Goal: Task Accomplishment & Management: Complete application form

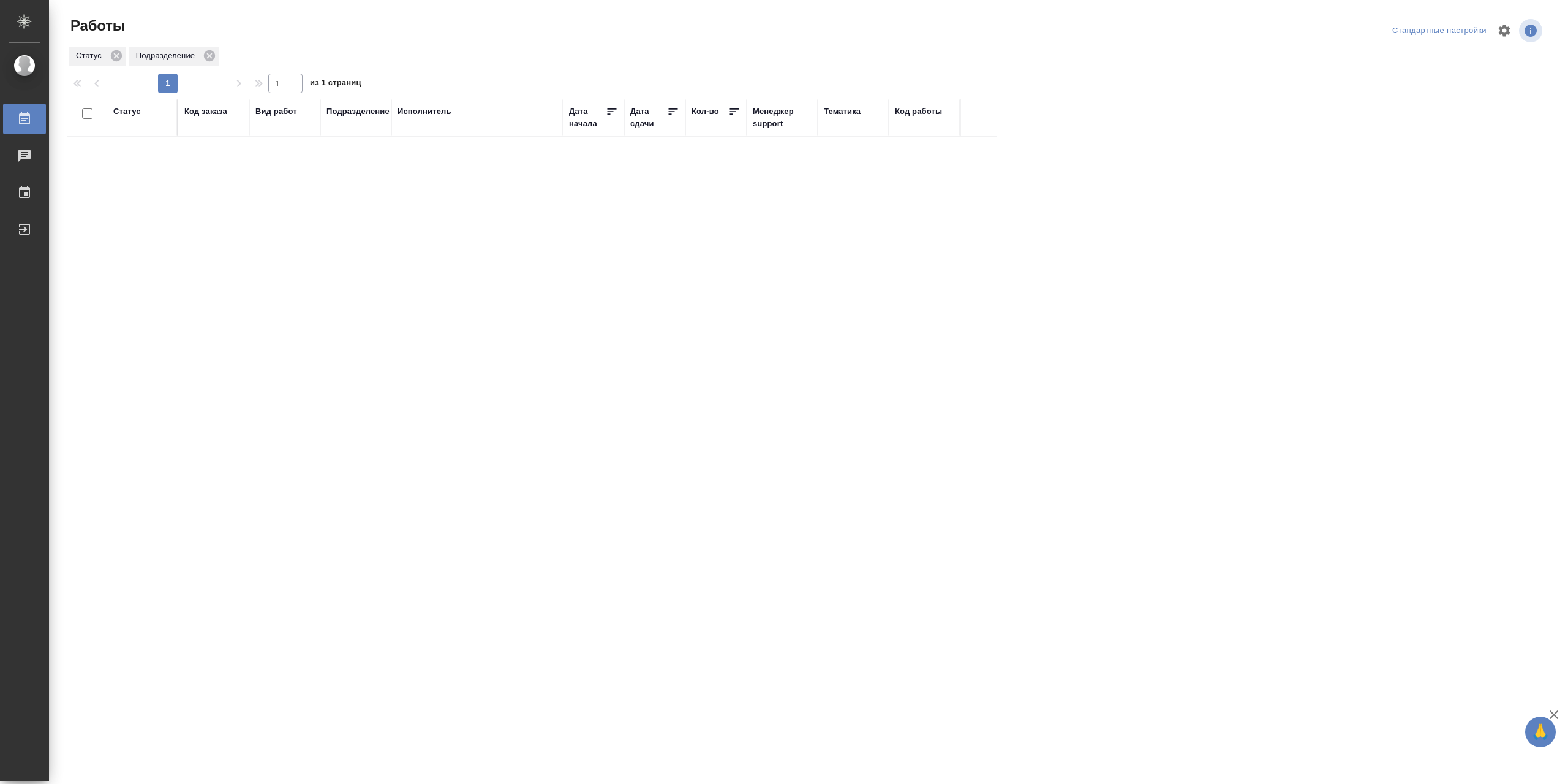
click at [136, 123] on div "Статус" at bounding box center [142, 118] width 58 height 25
click at [128, 116] on div "Статус" at bounding box center [127, 111] width 28 height 12
click at [154, 165] on div at bounding box center [160, 142] width 22 height 48
click at [228, 250] on div "В работе" at bounding box center [276, 239] width 184 height 22
click at [131, 118] on div "Статус" at bounding box center [127, 111] width 28 height 12
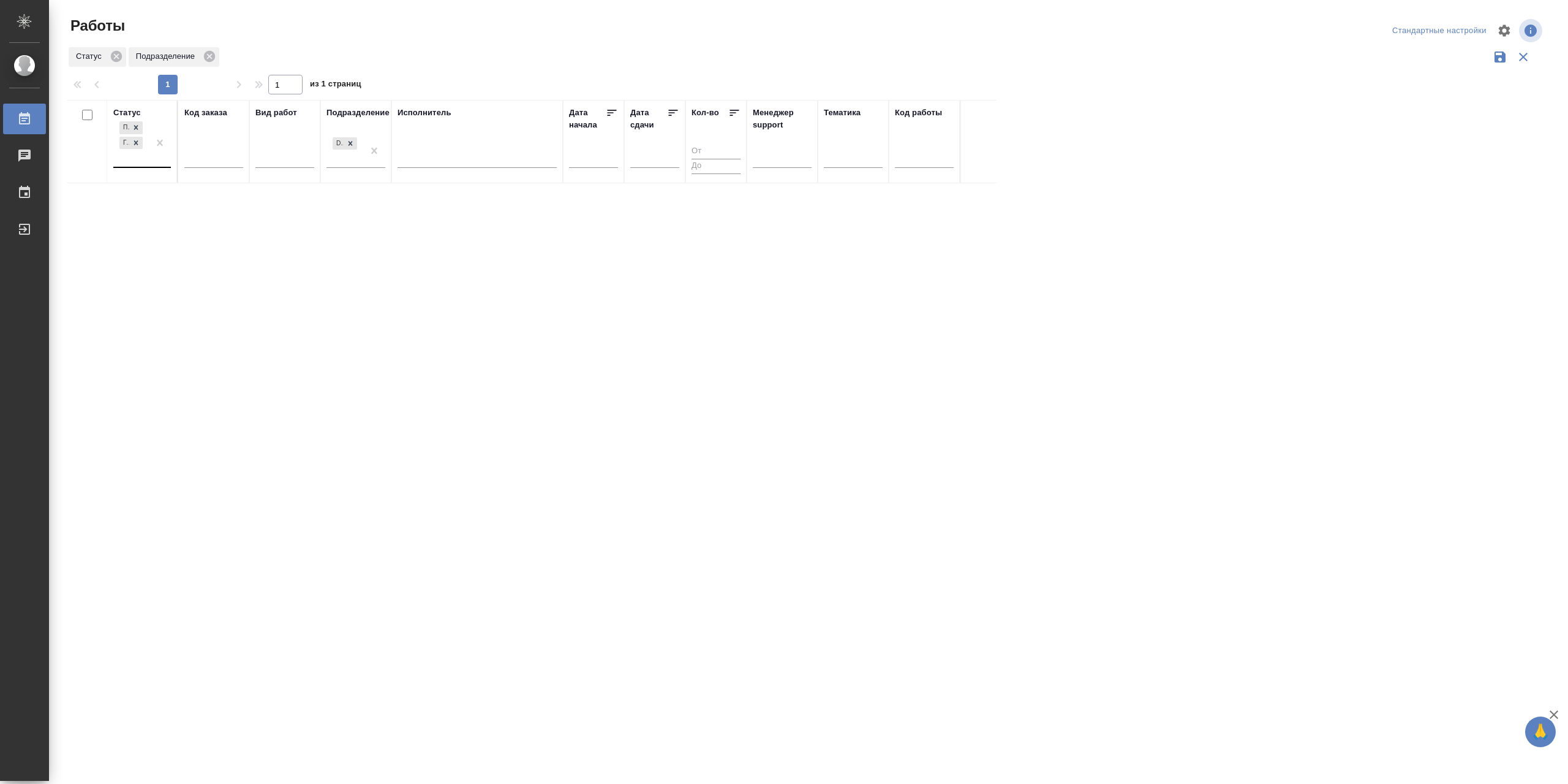
click at [146, 167] on div "Подбор Готов к работе" at bounding box center [131, 142] width 35 height 48
click at [204, 250] on div "В работе" at bounding box center [276, 239] width 184 height 22
click at [459, 242] on td "[PERSON_NAME]" at bounding box center [477, 220] width 171 height 43
click at [458, 242] on td "[PERSON_NAME]" at bounding box center [477, 220] width 171 height 43
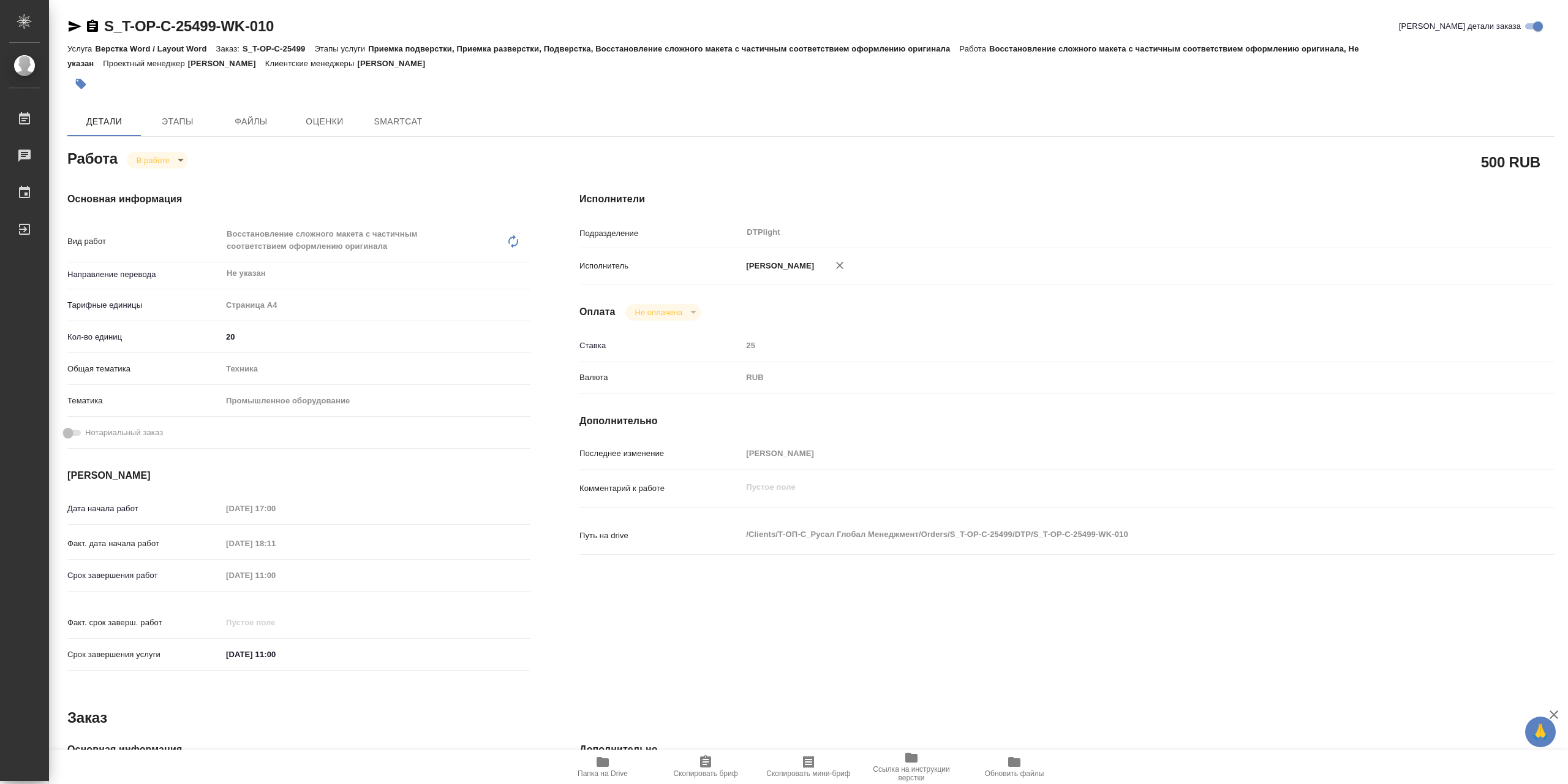
type textarea "x"
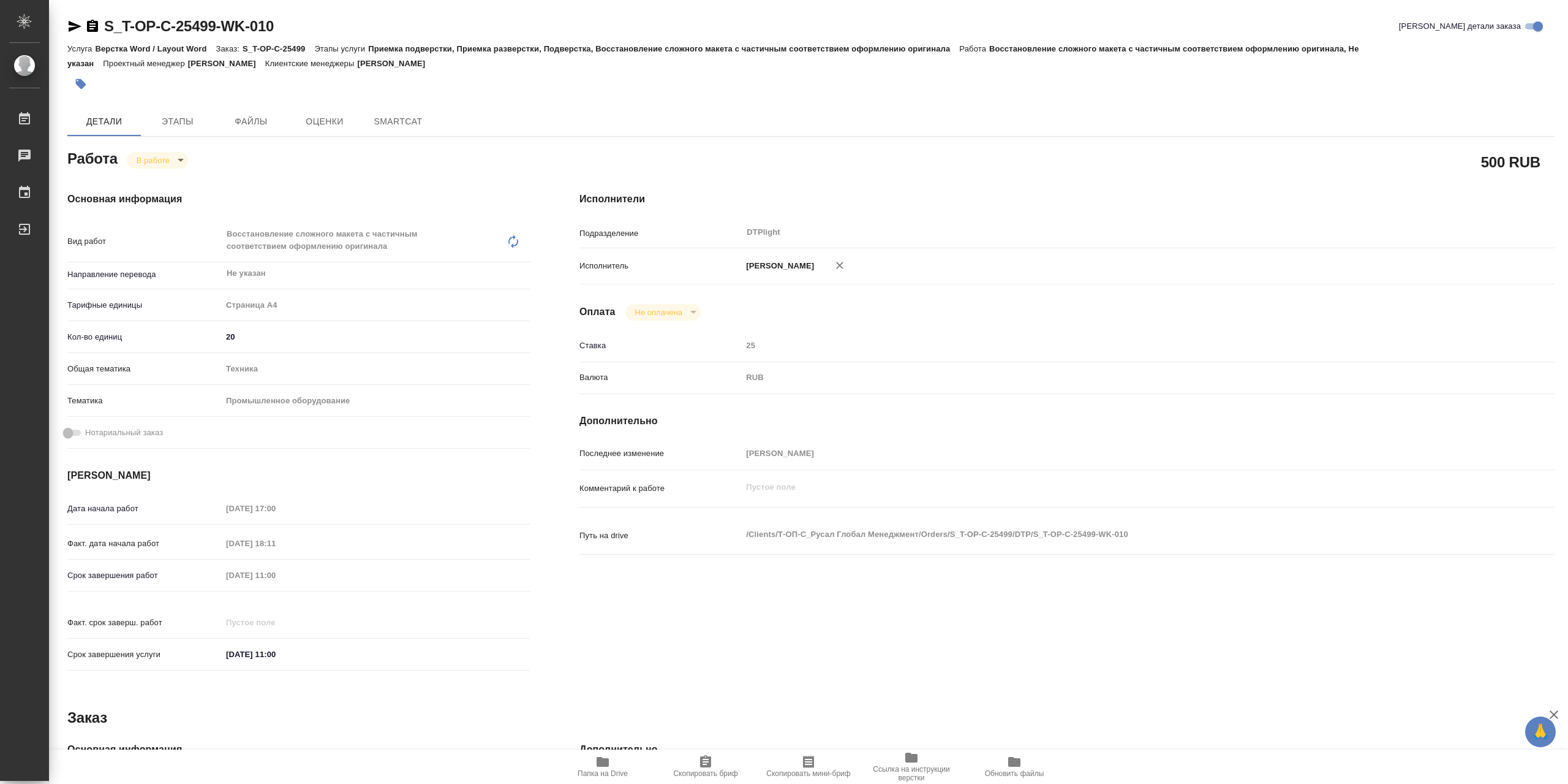
type textarea "x"
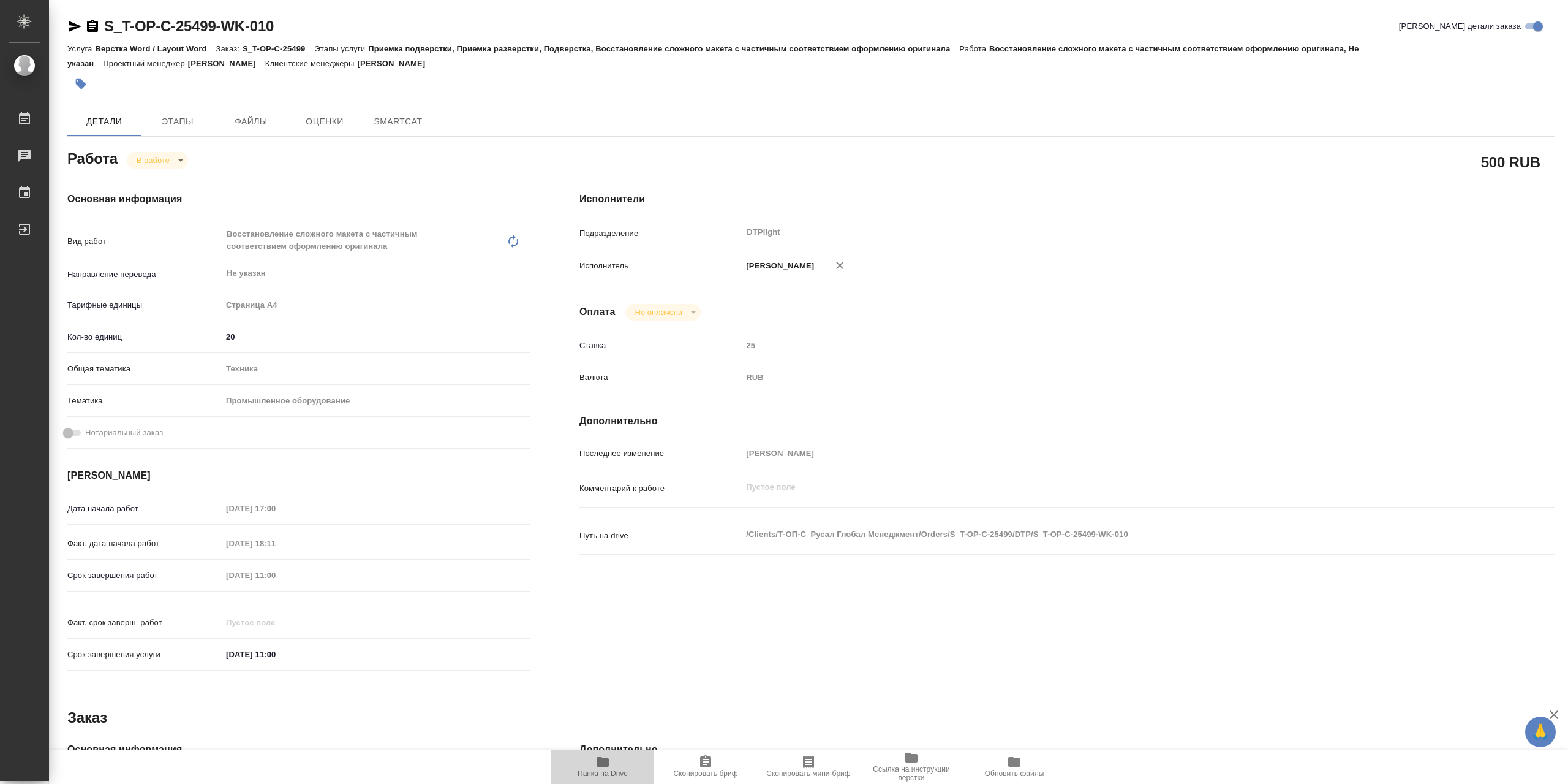
click at [613, 764] on span "Папка на Drive" at bounding box center [602, 766] width 88 height 24
type textarea "x"
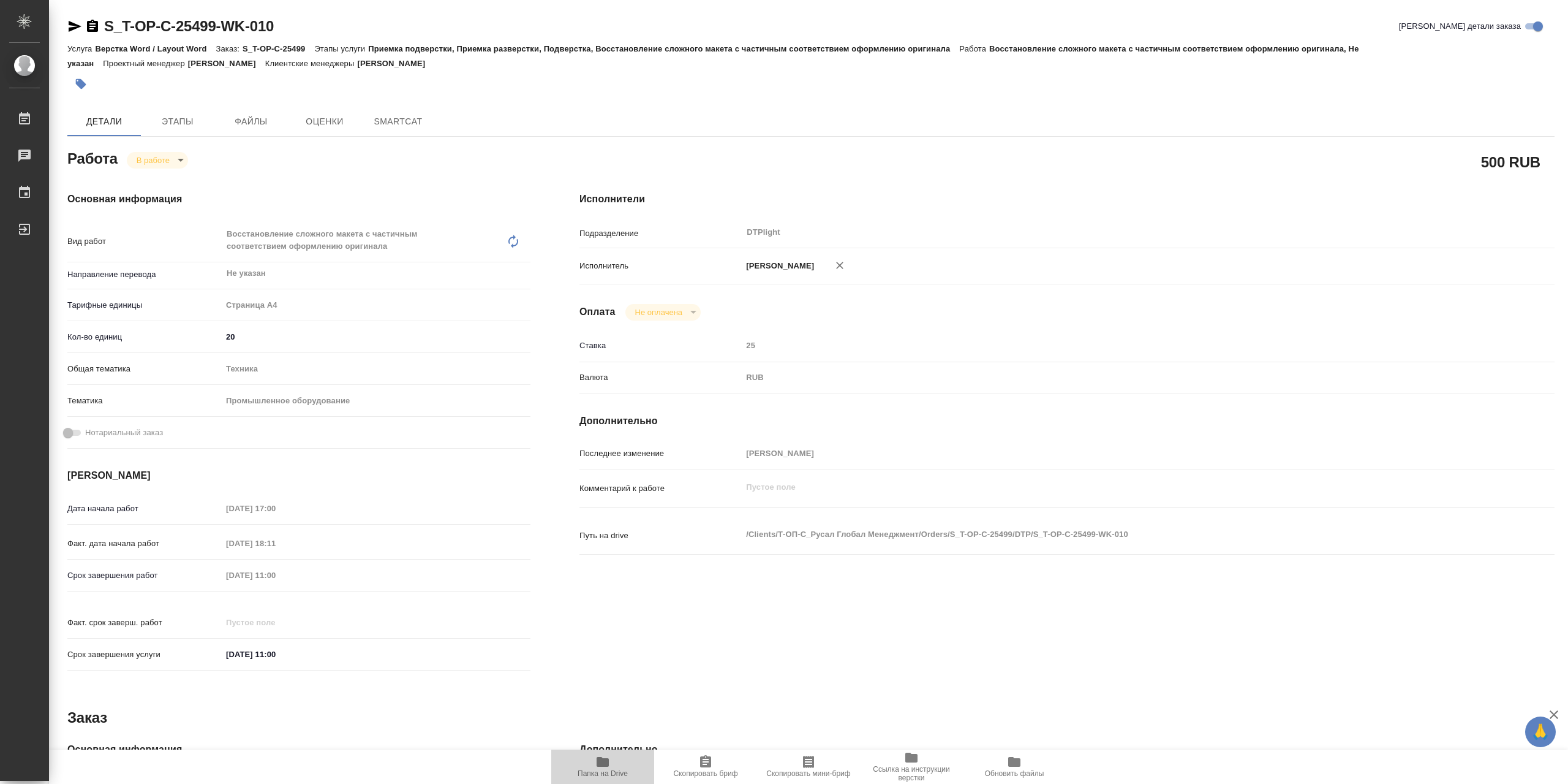
type textarea "x"
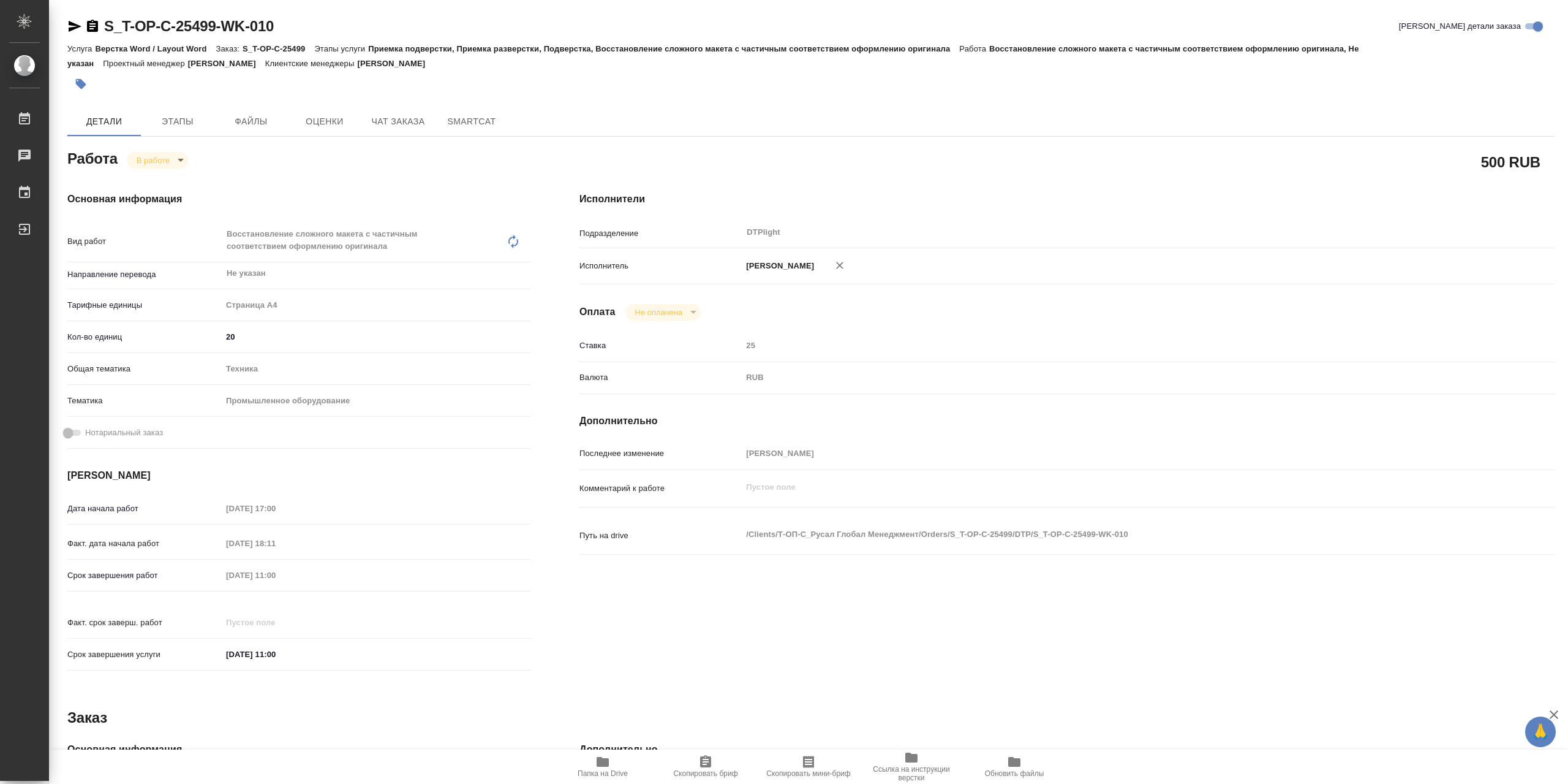
type textarea "x"
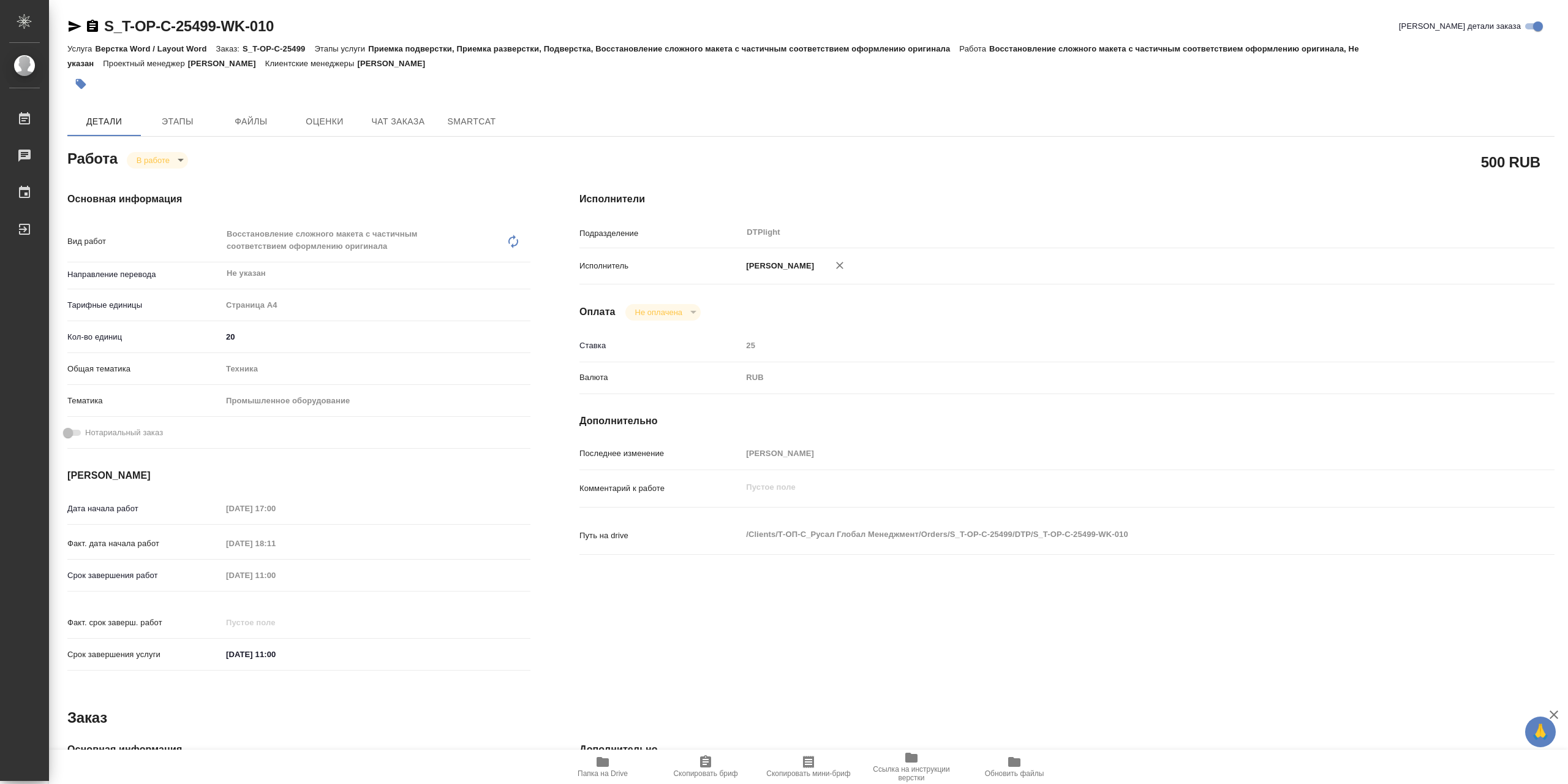
type textarea "x"
